Goal: Task Accomplishment & Management: Manage account settings

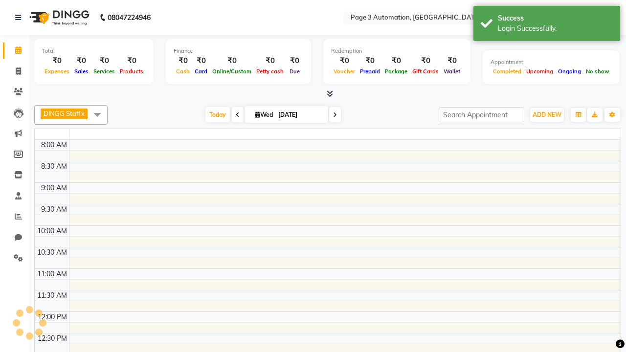
select select "en"
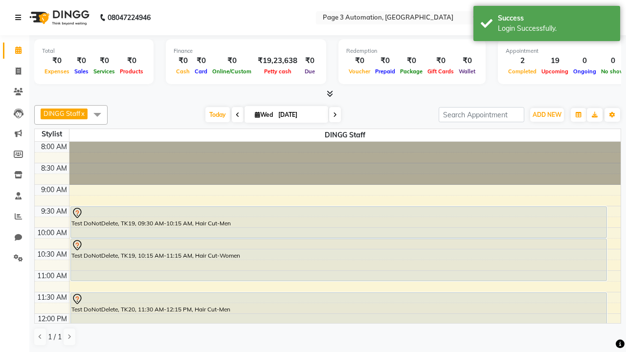
click at [20, 18] on icon at bounding box center [18, 17] width 6 height 7
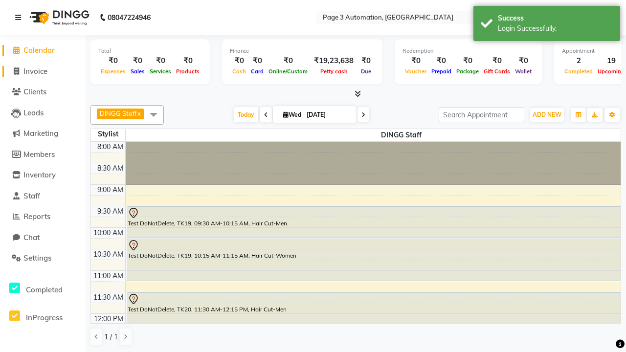
click at [43, 71] on span "Invoice" at bounding box center [35, 71] width 24 height 9
select select "2774"
select select "service"
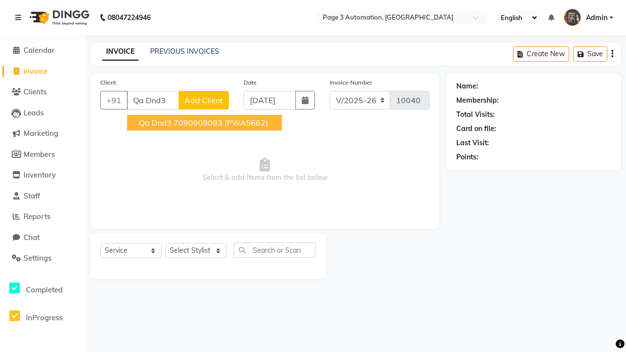
click at [205, 123] on ngb-highlight "7090909093" at bounding box center [198, 123] width 49 height 10
type input "7090909093"
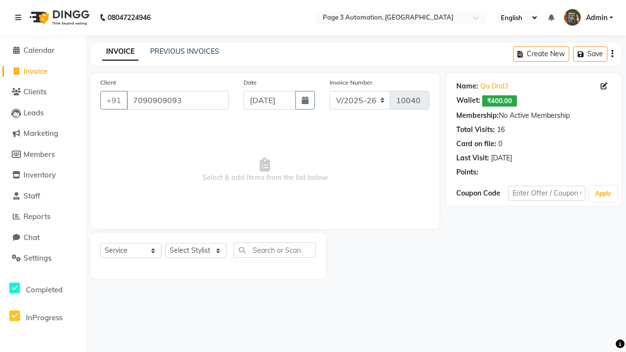
select select "71572"
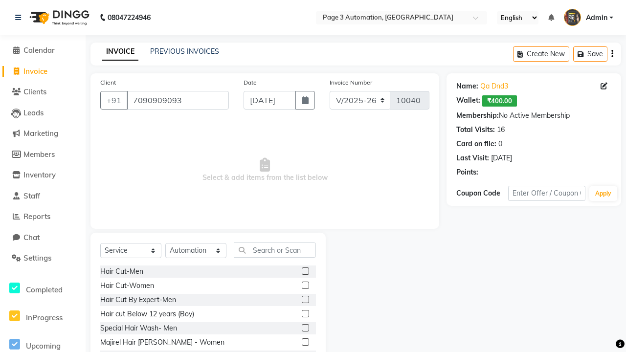
click at [305, 314] on label at bounding box center [305, 313] width 7 height 7
click at [305, 314] on input "checkbox" at bounding box center [305, 314] width 6 height 6
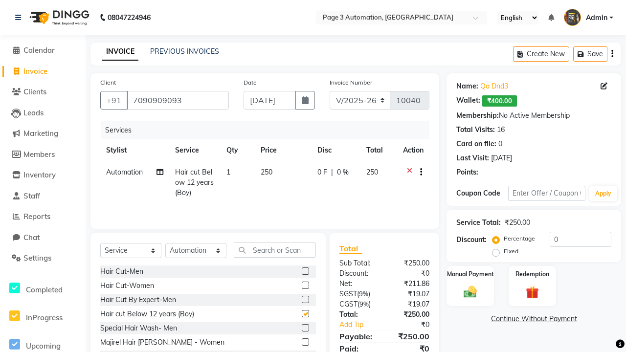
checkbox input "false"
click at [470, 274] on label "Manual Payment" at bounding box center [470, 273] width 49 height 9
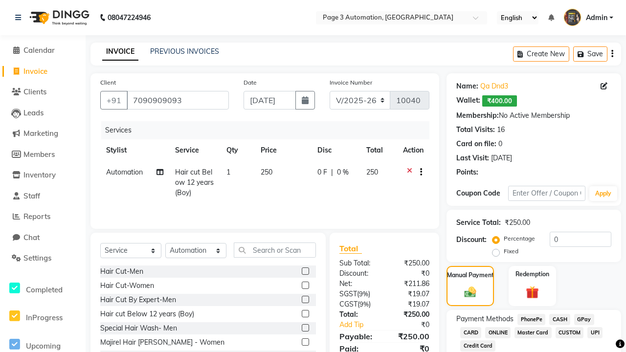
click at [560, 319] on span "CASH" at bounding box center [559, 319] width 21 height 11
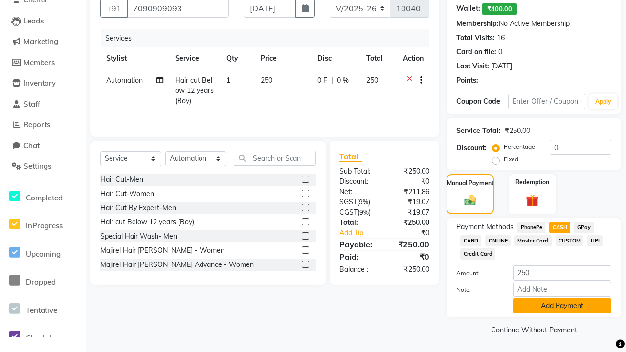
click at [562, 306] on button "Add Payment" at bounding box center [562, 305] width 98 height 15
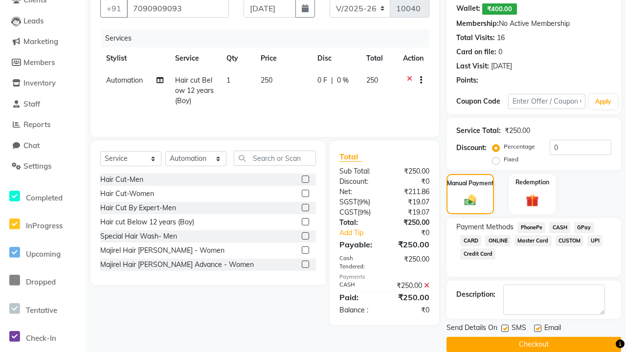
click at [505, 328] on label at bounding box center [504, 328] width 7 height 7
click at [505, 328] on input "checkbox" at bounding box center [504, 329] width 6 height 6
checkbox input "false"
click at [538, 328] on label at bounding box center [537, 328] width 7 height 7
click at [538, 328] on input "checkbox" at bounding box center [537, 329] width 6 height 6
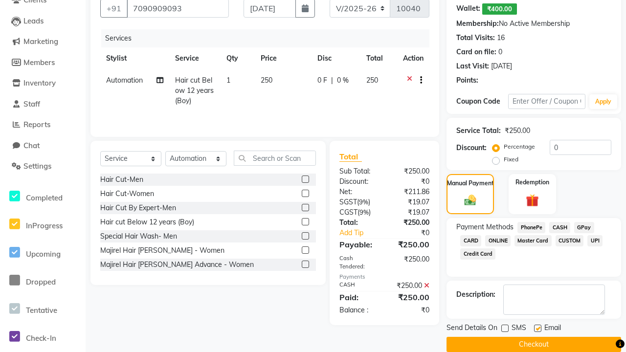
checkbox input "false"
click at [534, 344] on button "Checkout" at bounding box center [534, 344] width 175 height 15
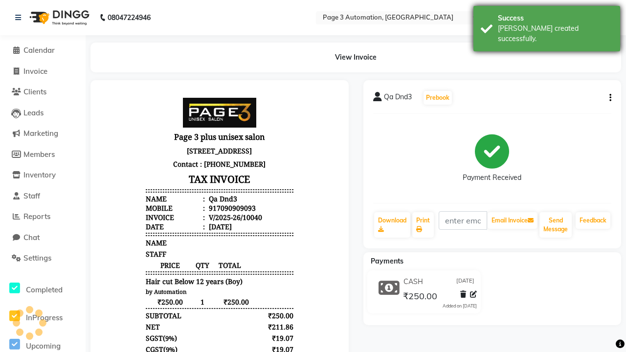
click at [547, 25] on div "[PERSON_NAME] created successfully." at bounding box center [555, 33] width 115 height 21
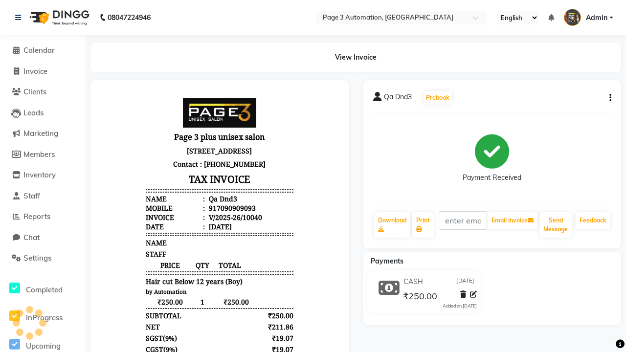
click at [473, 294] on icon at bounding box center [473, 294] width 7 height 7
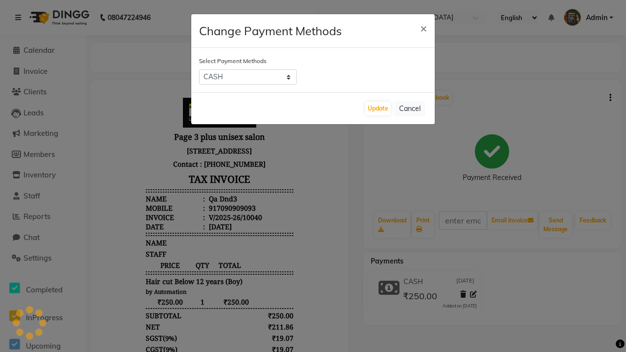
select select "2"
click at [378, 109] on button "Update" at bounding box center [377, 109] width 25 height 14
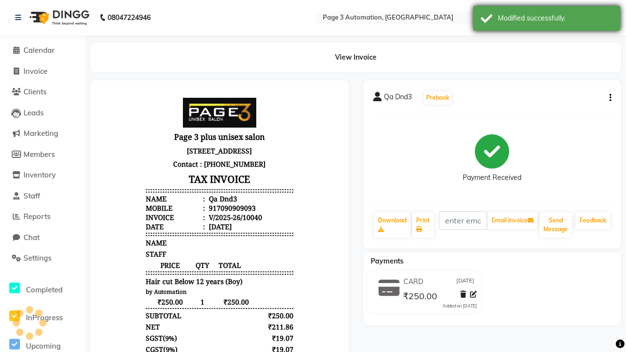
click at [547, 20] on div "Modified successfully." at bounding box center [555, 18] width 115 height 10
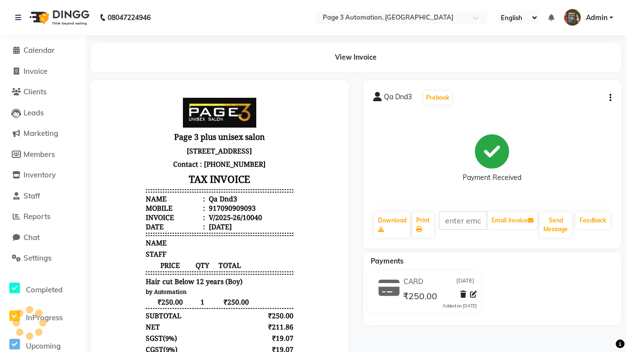
click at [609, 98] on button "button" at bounding box center [609, 98] width 6 height 10
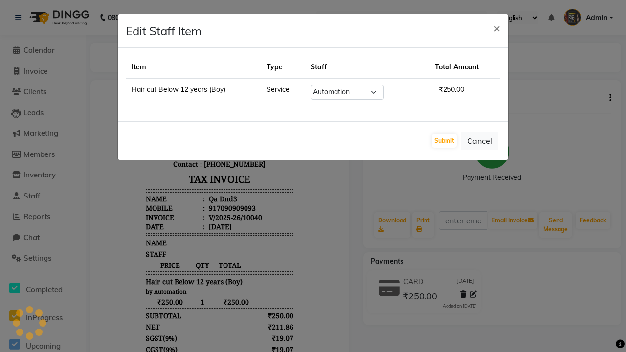
select select "93067"
click at [444, 141] on button "Submit" at bounding box center [444, 141] width 25 height 14
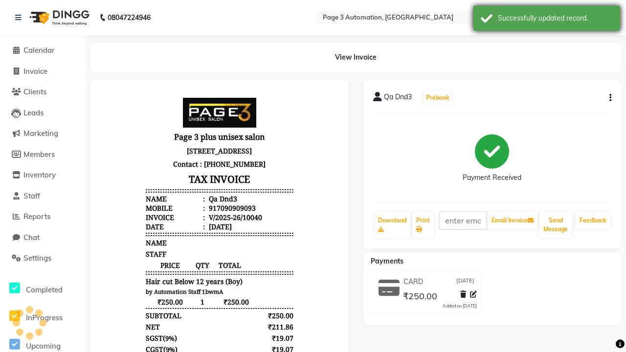
click at [547, 20] on div "Successfully updated record." at bounding box center [555, 18] width 115 height 10
